Goal: Information Seeking & Learning: Understand process/instructions

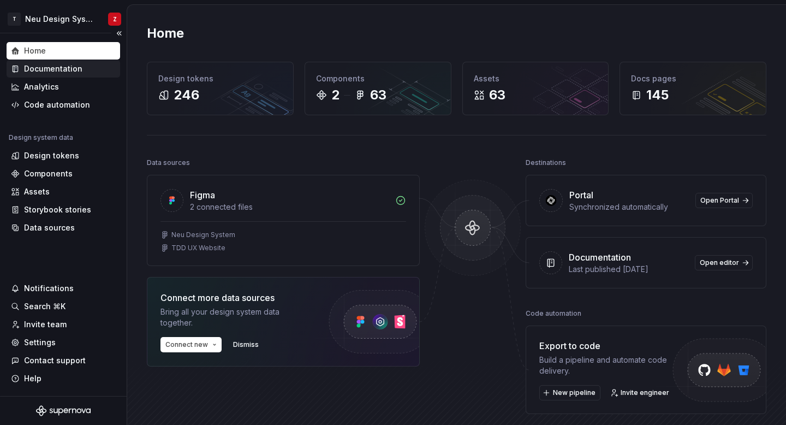
click at [73, 69] on div "Documentation" at bounding box center [53, 68] width 58 height 11
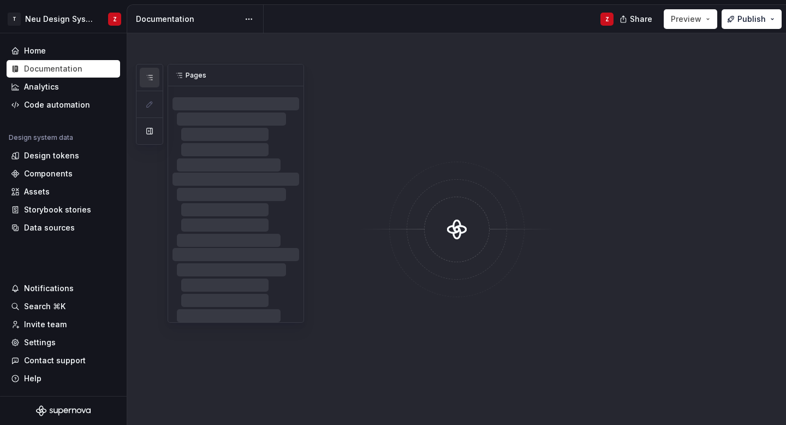
click at [147, 75] on icon "button" at bounding box center [149, 77] width 5 height 4
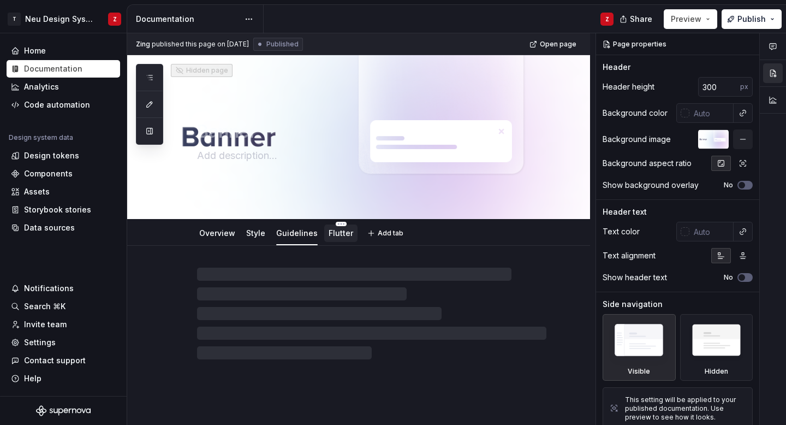
click at [335, 235] on link "Flutter" at bounding box center [341, 232] width 25 height 9
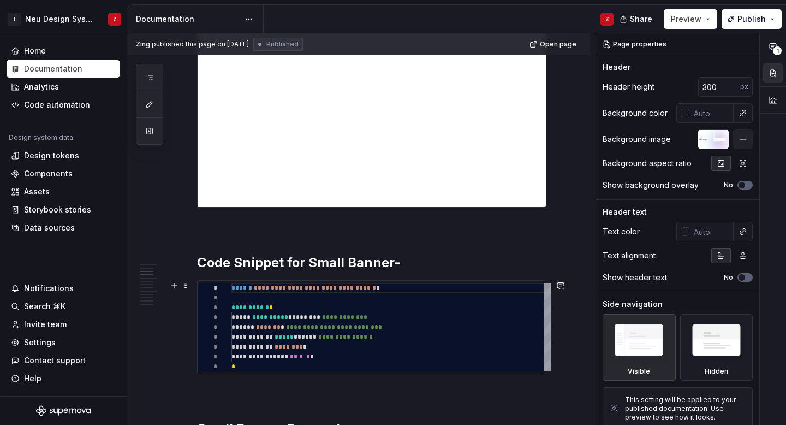
scroll to position [351, 0]
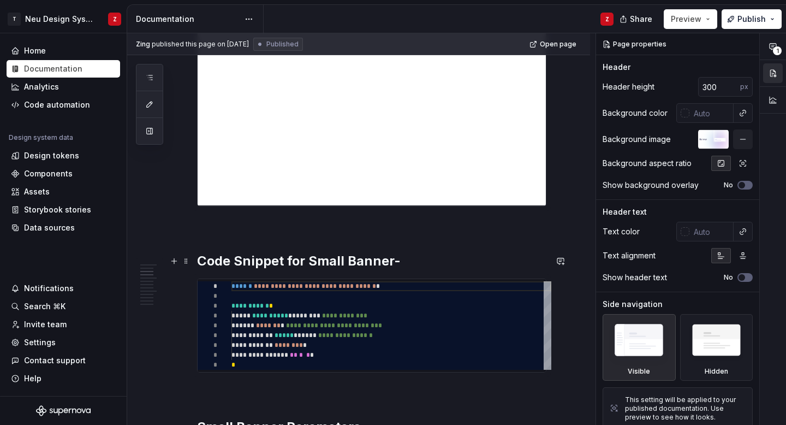
click at [404, 261] on h2 "Code Snippet for Small Banner-" at bounding box center [371, 260] width 349 height 17
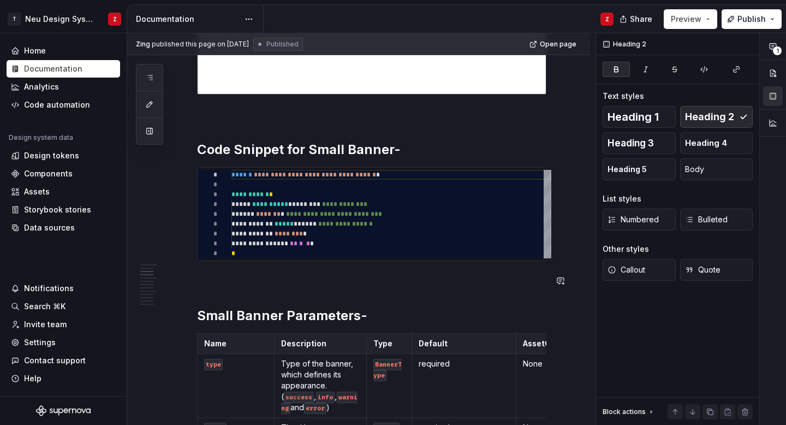
scroll to position [571, 0]
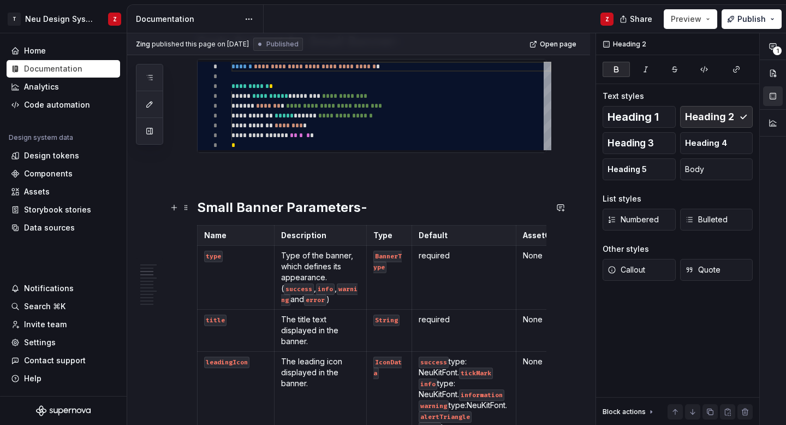
click at [398, 206] on h2 "Small Banner Parameters-" at bounding box center [371, 207] width 349 height 17
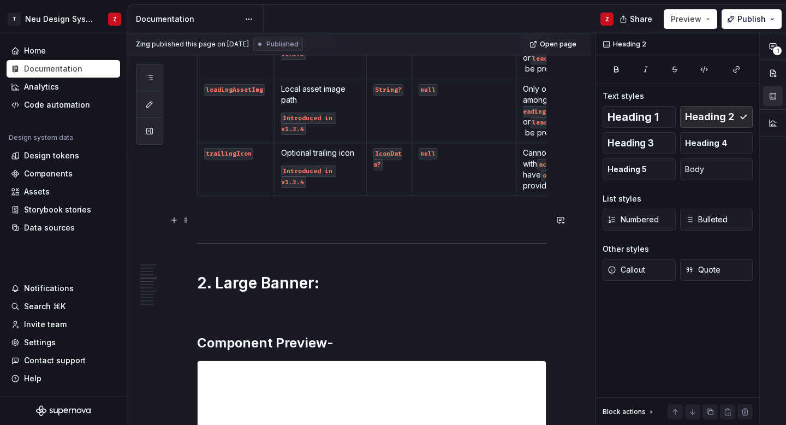
scroll to position [1255, 0]
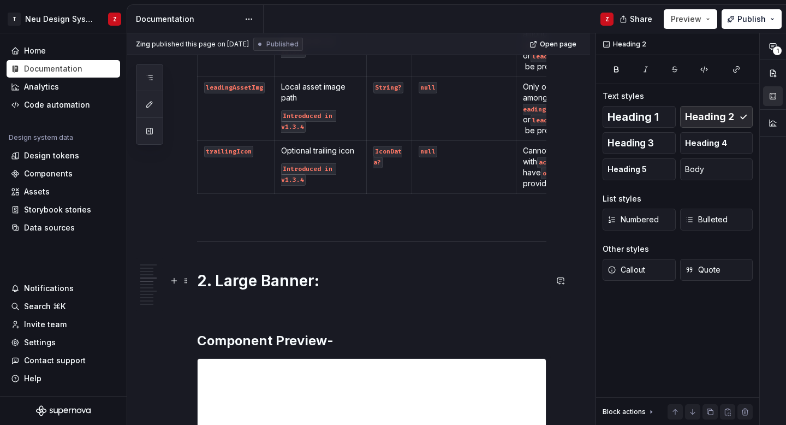
click at [361, 276] on h1 "2. Large Banner:" at bounding box center [371, 281] width 349 height 20
click at [304, 310] on p at bounding box center [371, 305] width 349 height 13
click at [334, 288] on h1 "2. Large Banner:" at bounding box center [371, 281] width 349 height 20
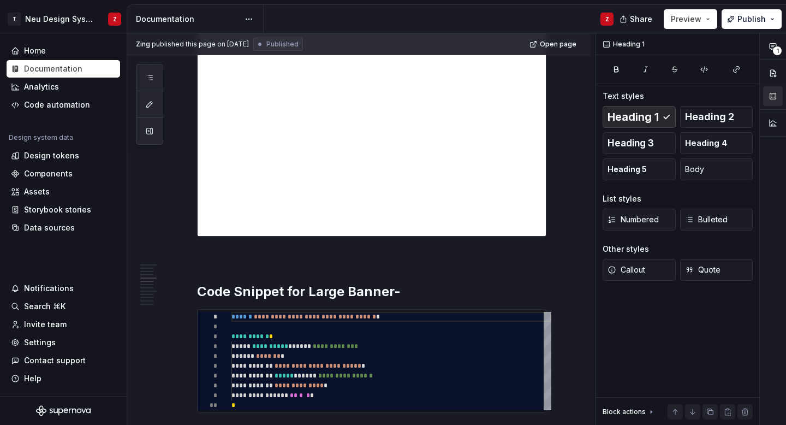
scroll to position [1648, 0]
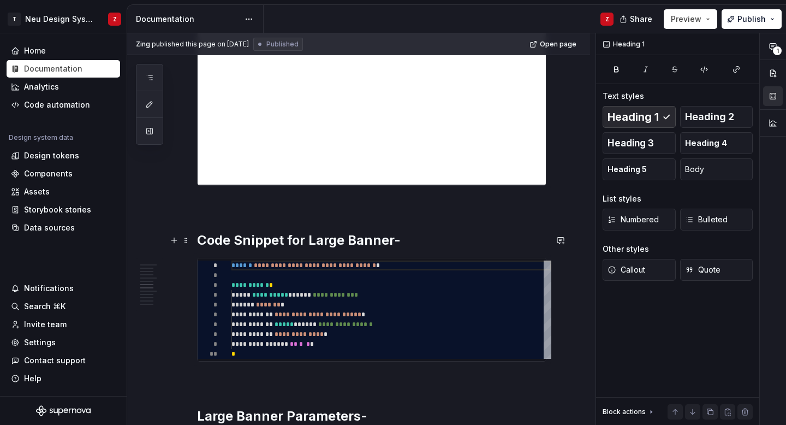
click at [405, 237] on h2 "Code Snippet for Large Banner-" at bounding box center [371, 239] width 349 height 17
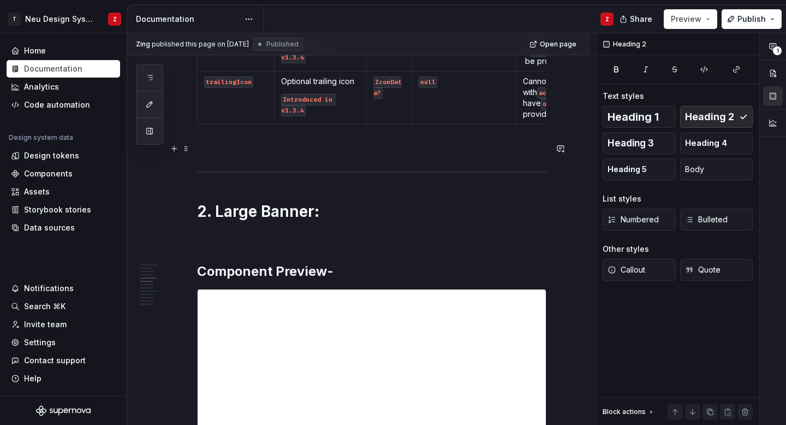
scroll to position [1238, 0]
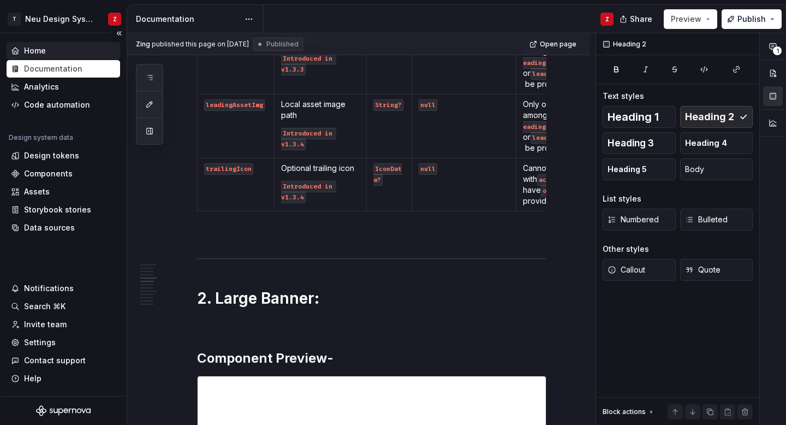
click at [44, 51] on div "Home" at bounding box center [35, 50] width 22 height 11
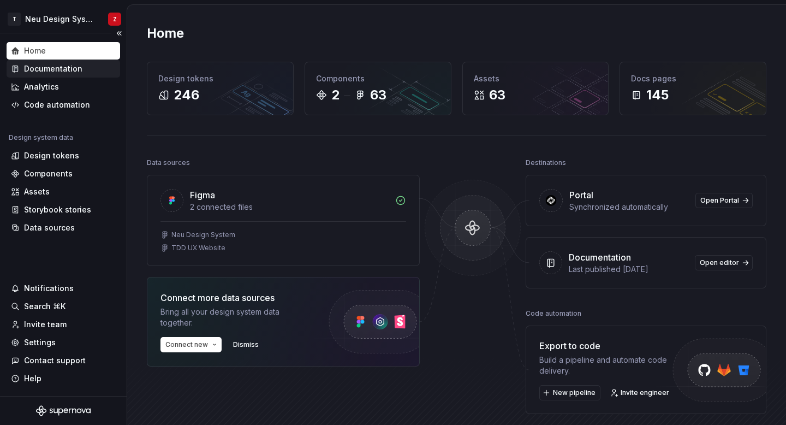
click at [80, 71] on div "Documentation" at bounding box center [63, 68] width 105 height 11
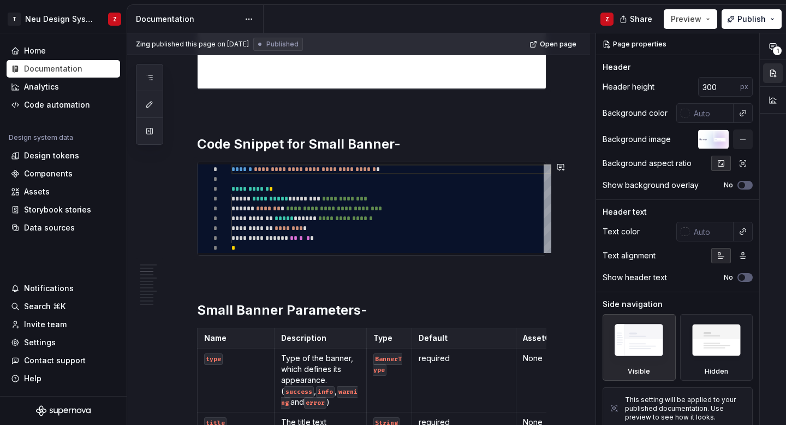
scroll to position [538, 0]
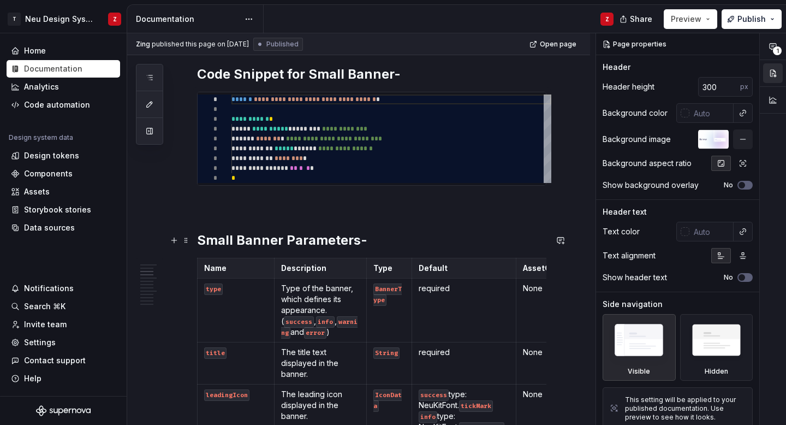
click at [373, 246] on h2 "Small Banner Parameters-" at bounding box center [371, 239] width 349 height 17
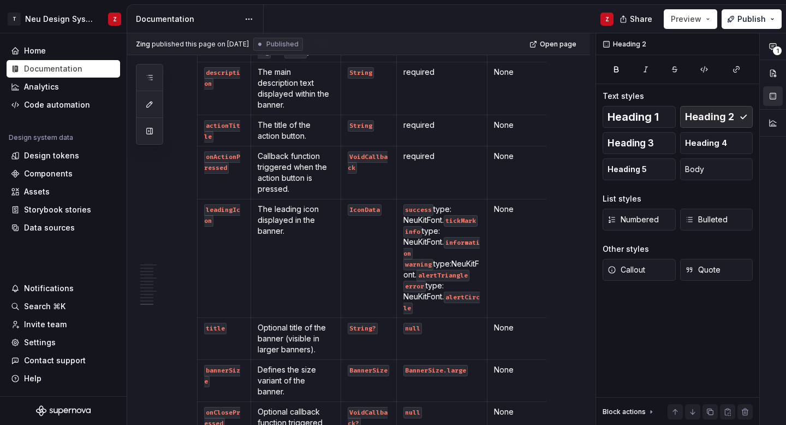
scroll to position [4001, 0]
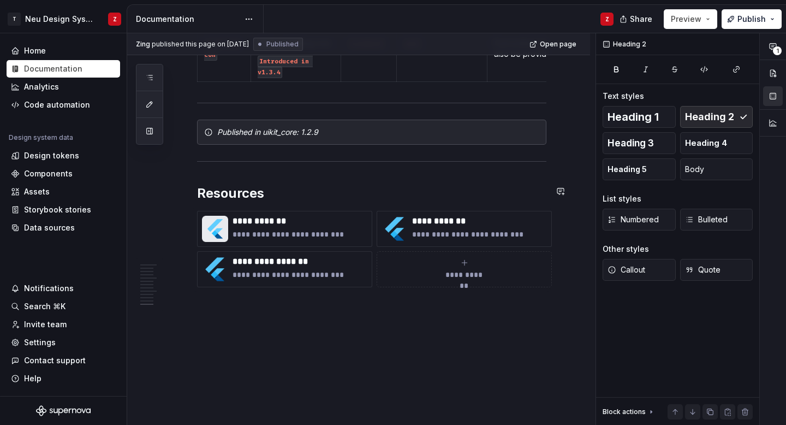
click at [306, 185] on h2 "Resources" at bounding box center [371, 193] width 349 height 17
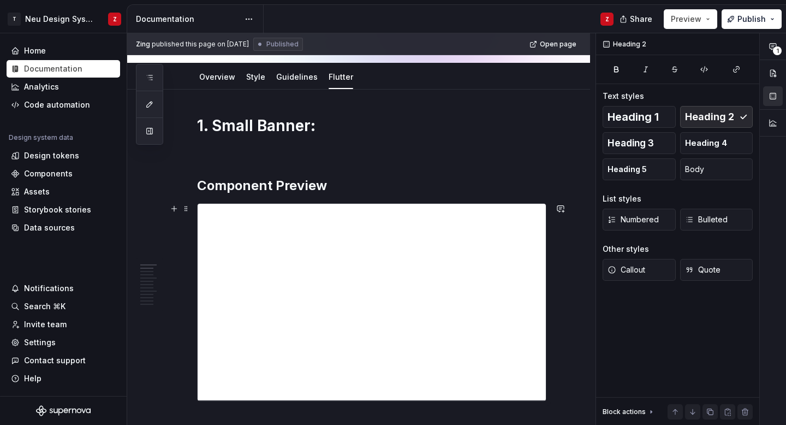
scroll to position [0, 0]
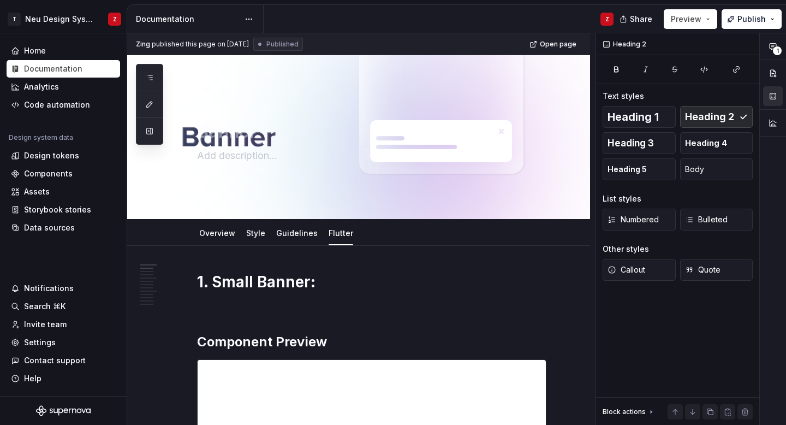
type textarea "*"
